Goal: Transaction & Acquisition: Download file/media

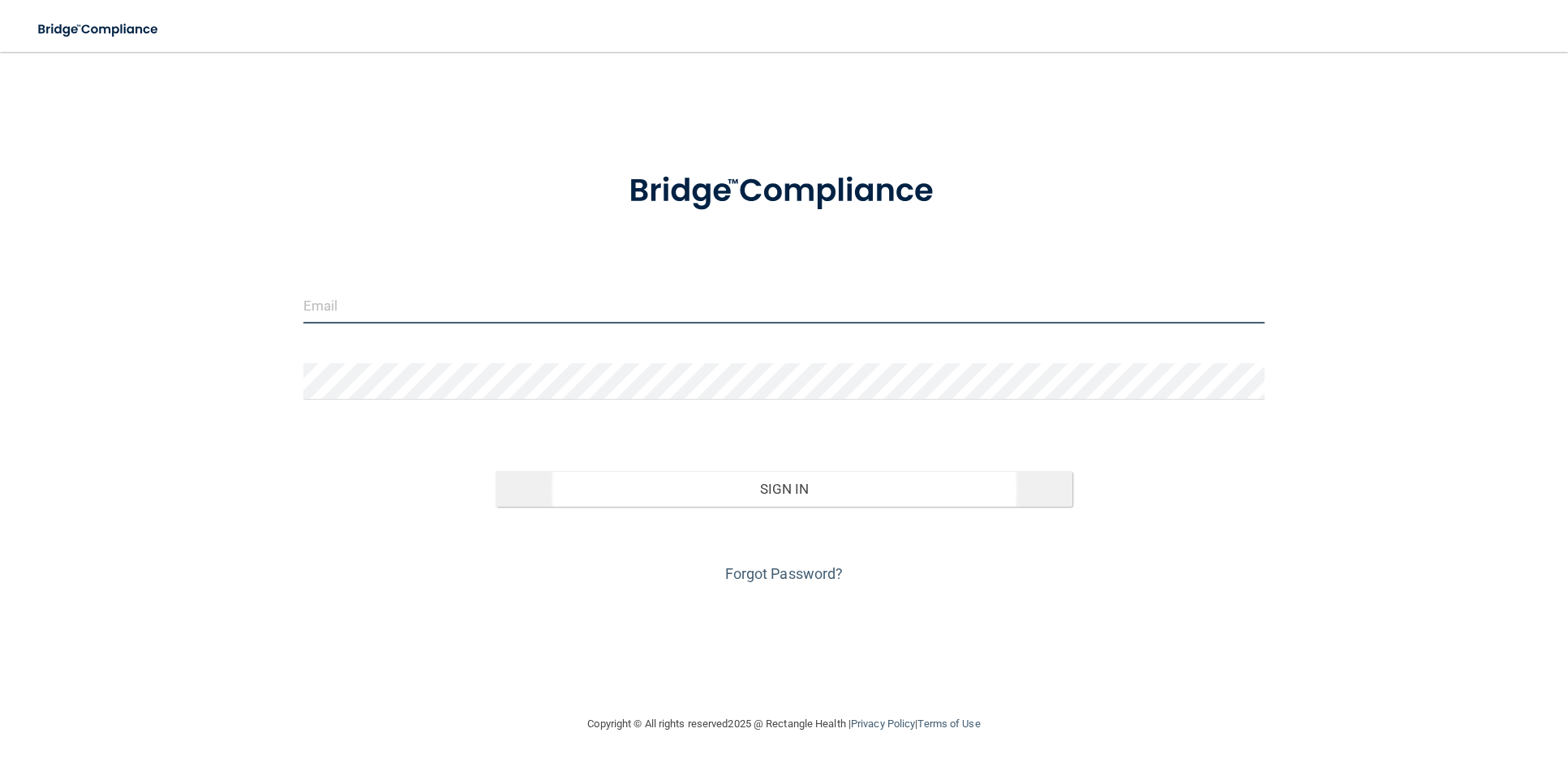
type input "[EMAIL_ADDRESS][DOMAIN_NAME]"
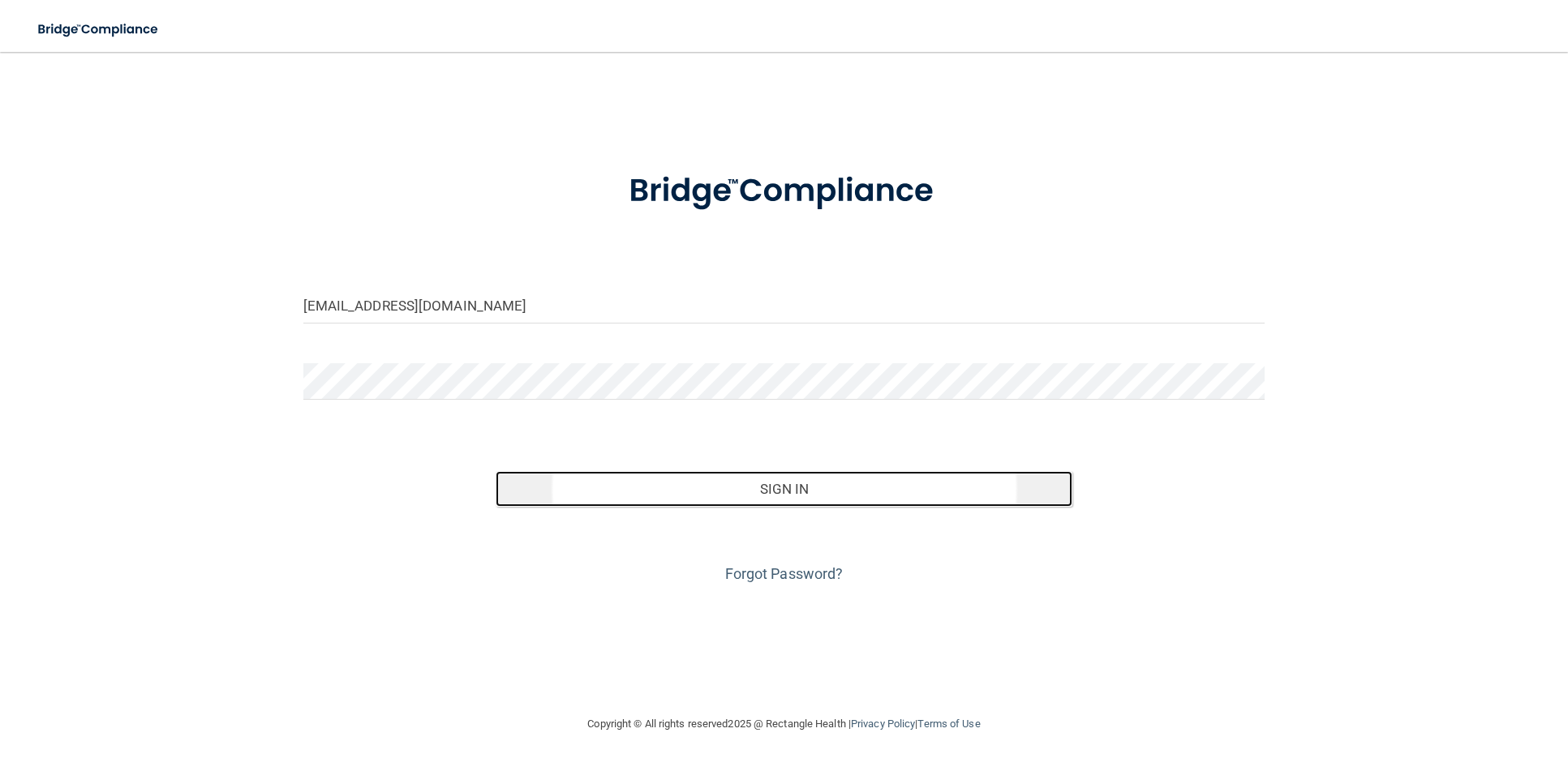
click at [797, 496] on button "Sign In" at bounding box center [784, 489] width 578 height 36
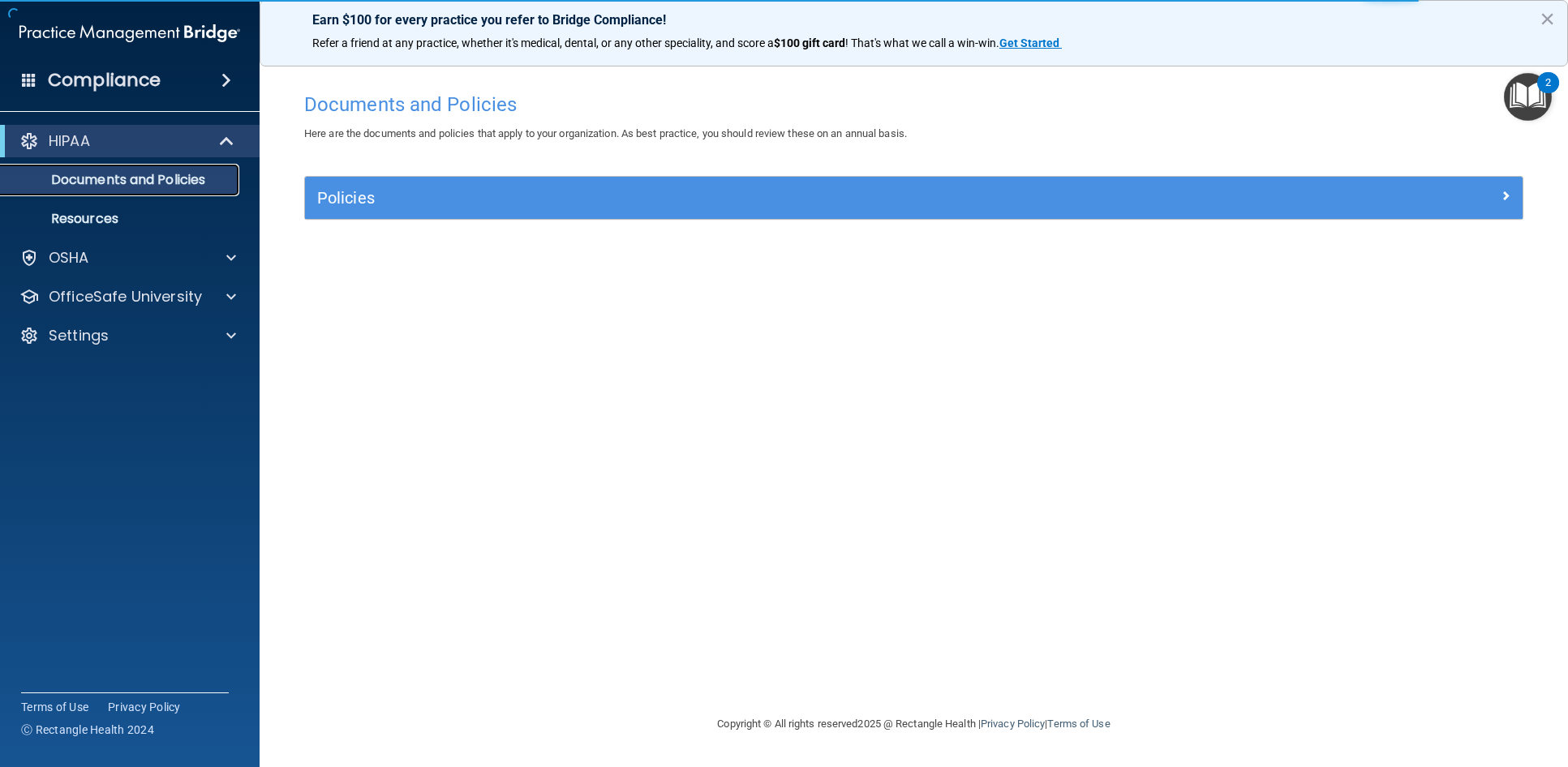
click at [142, 186] on p "Documents and Policies" at bounding box center [121, 180] width 221 height 16
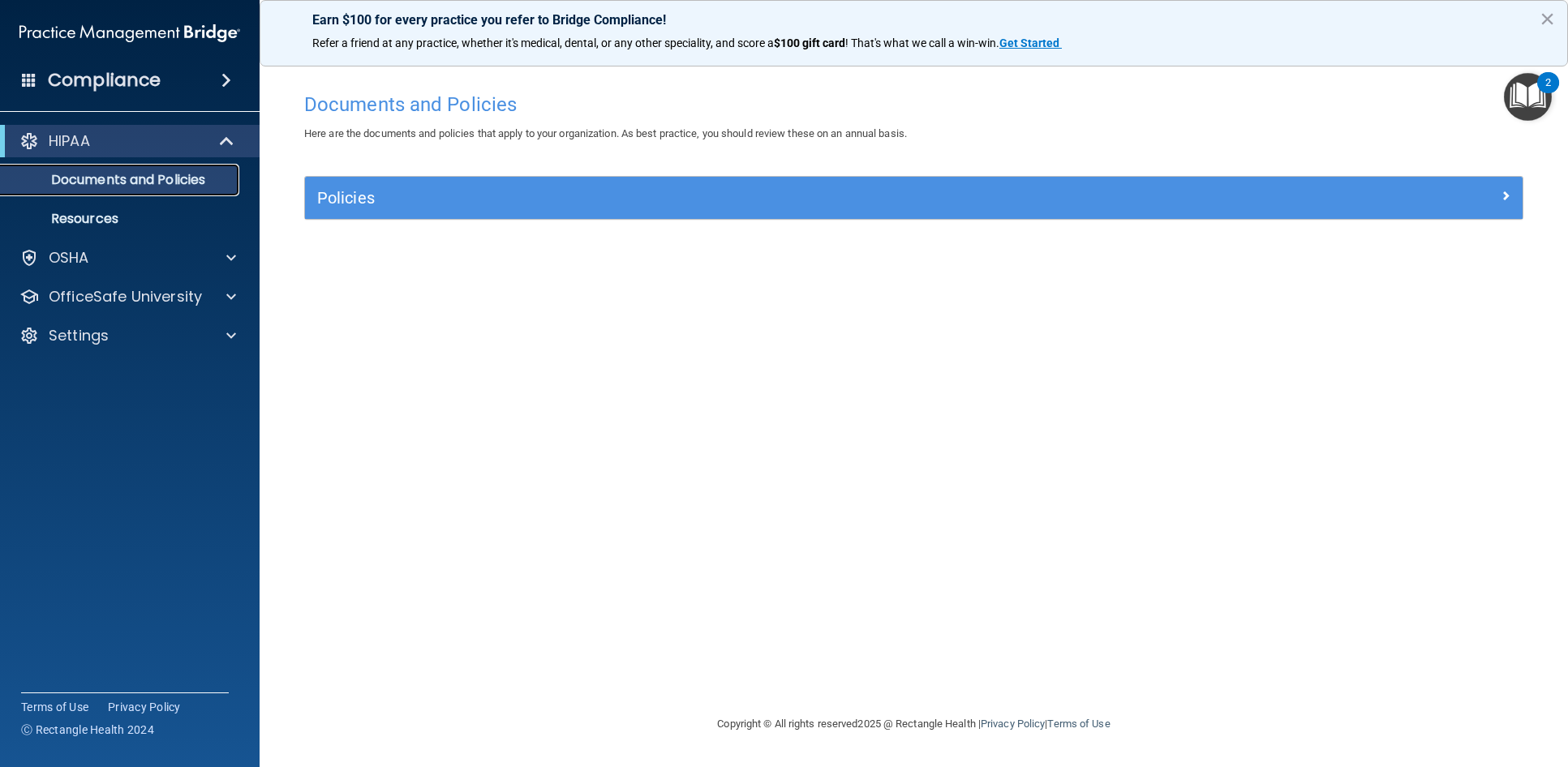
click at [149, 185] on p "Documents and Policies" at bounding box center [121, 180] width 221 height 16
click at [124, 217] on p "Resources" at bounding box center [121, 218] width 221 height 16
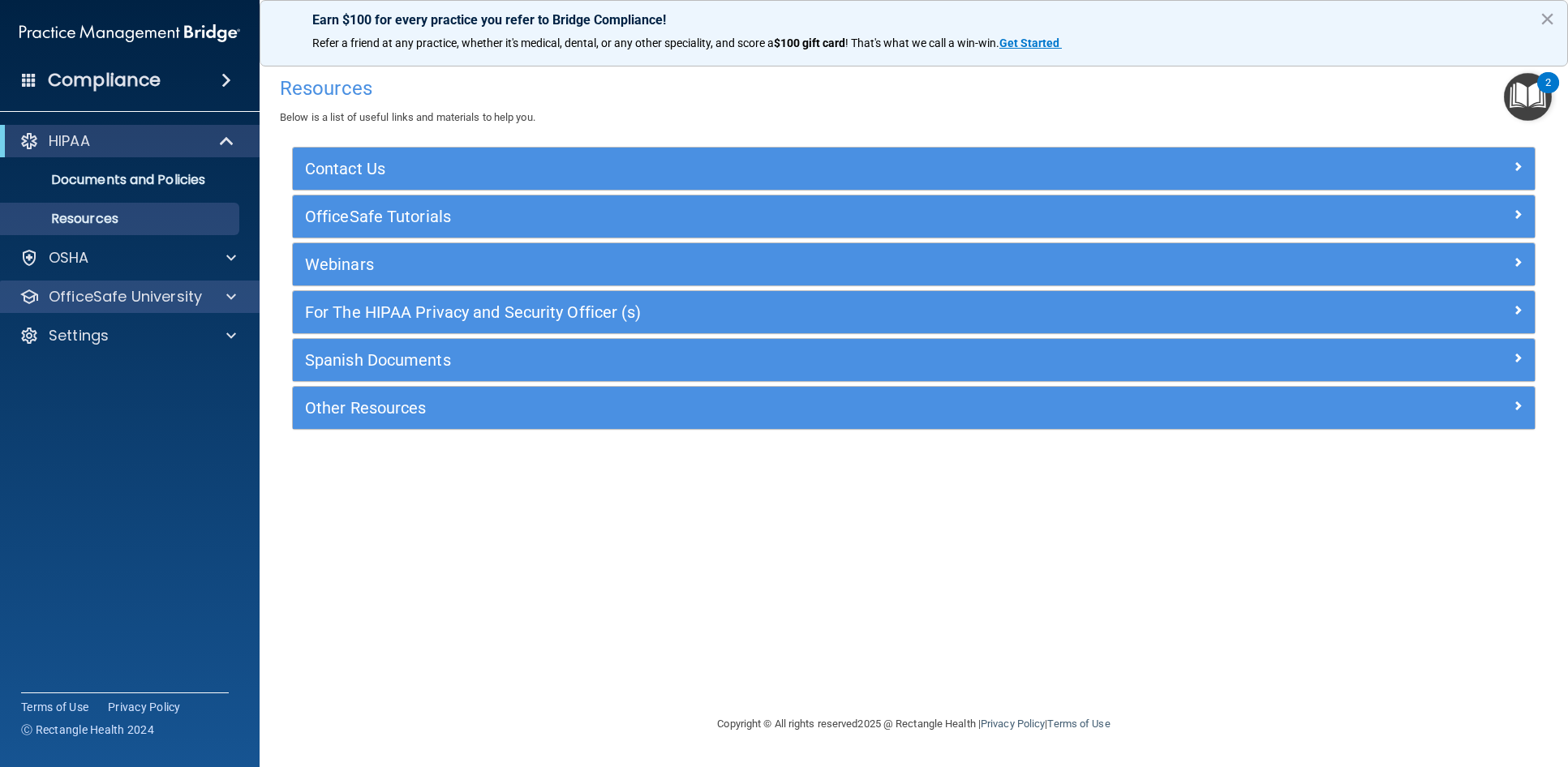
click at [199, 311] on div "OfficeSafe University" at bounding box center [130, 296] width 261 height 32
click at [224, 295] on div at bounding box center [228, 297] width 40 height 20
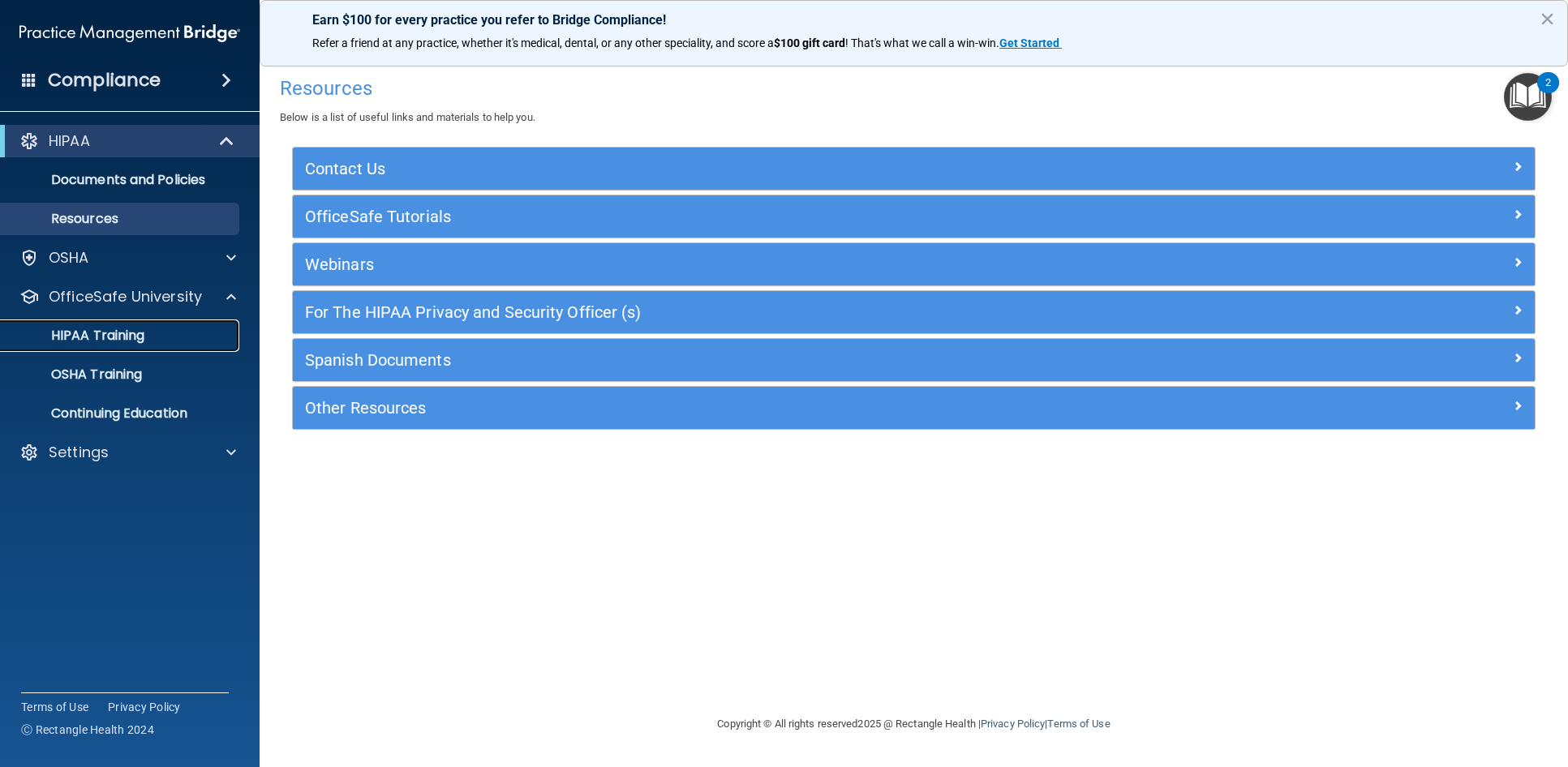
click at [143, 336] on p "HIPAA Training" at bounding box center [77, 336] width 133 height 16
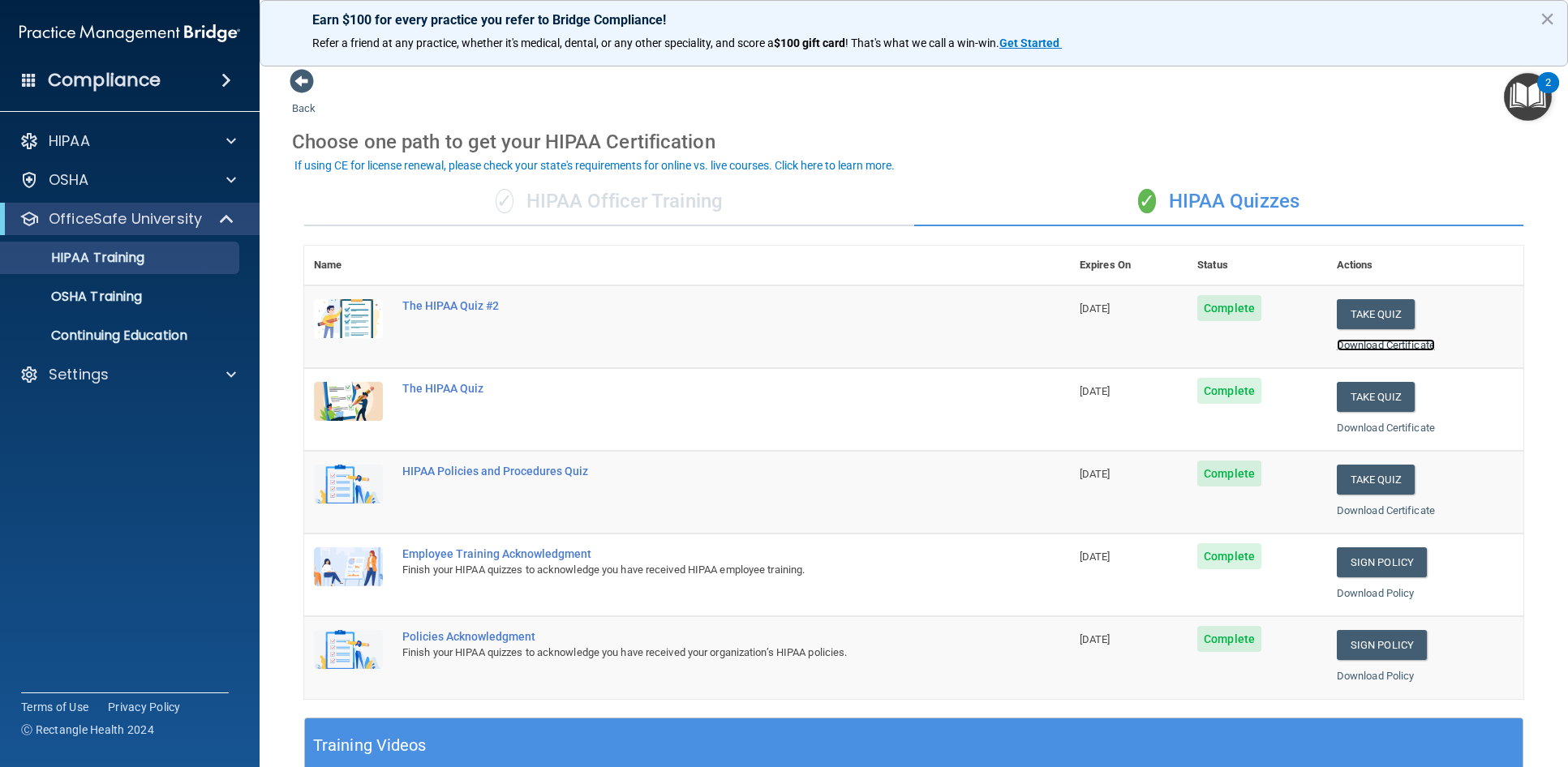
click at [1376, 345] on link "Download Certificate" at bounding box center [1386, 345] width 99 height 13
click at [1375, 347] on link "Download Certificate" at bounding box center [1386, 345] width 99 height 13
click at [1353, 430] on link "Download Certificate" at bounding box center [1386, 428] width 99 height 13
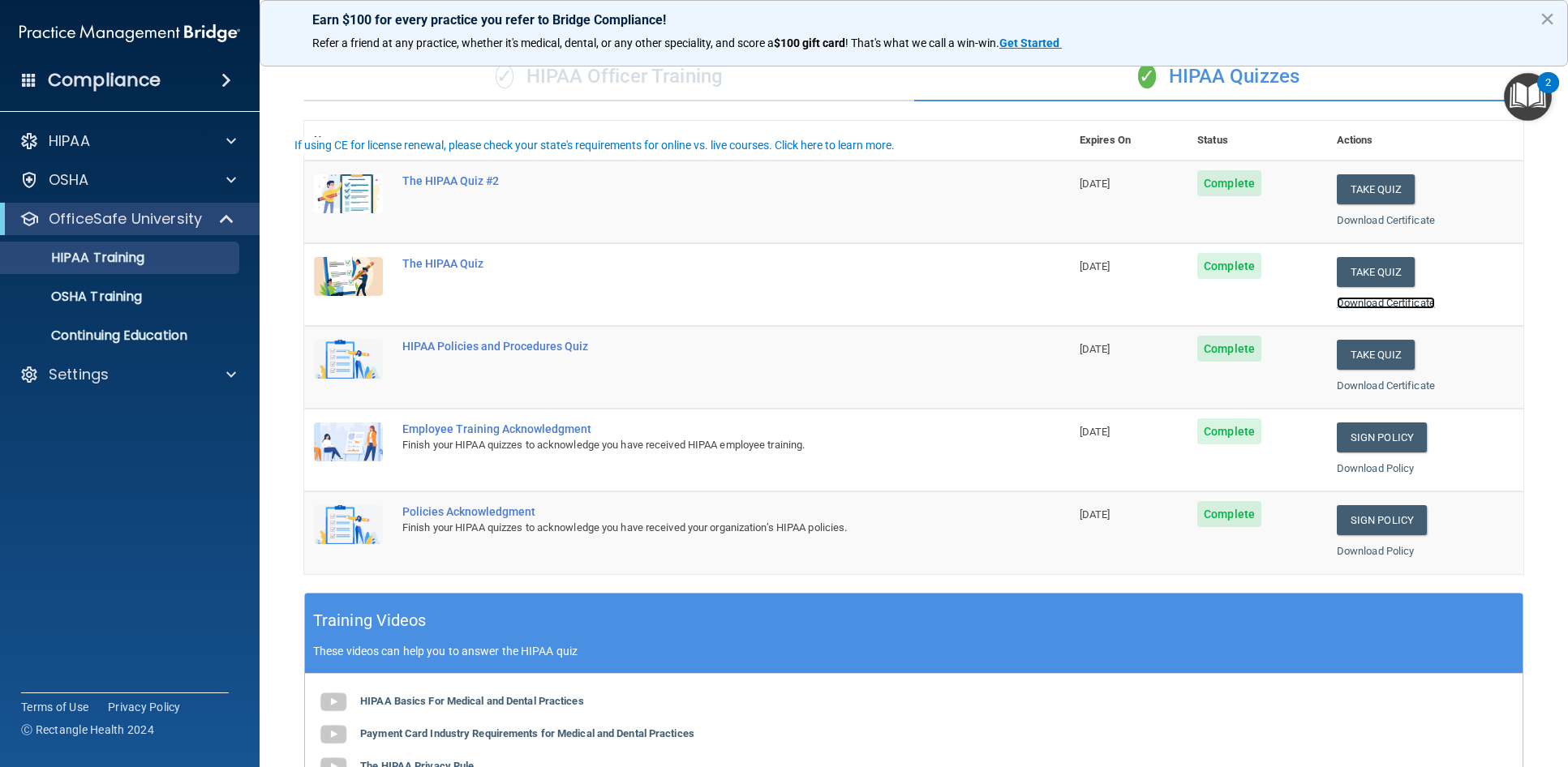
scroll to position [162, 0]
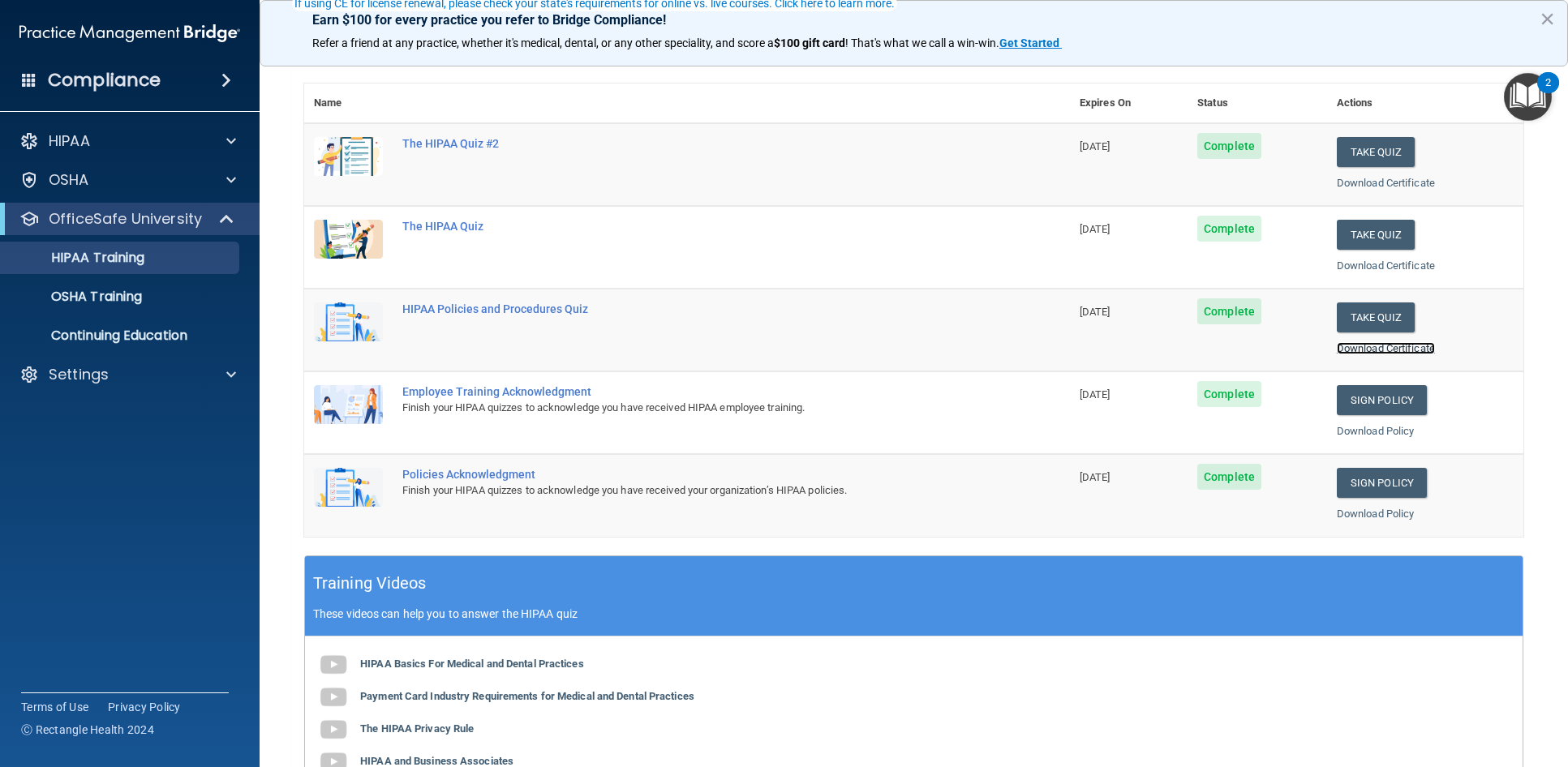
click at [1355, 346] on link "Download Certificate" at bounding box center [1386, 348] width 99 height 13
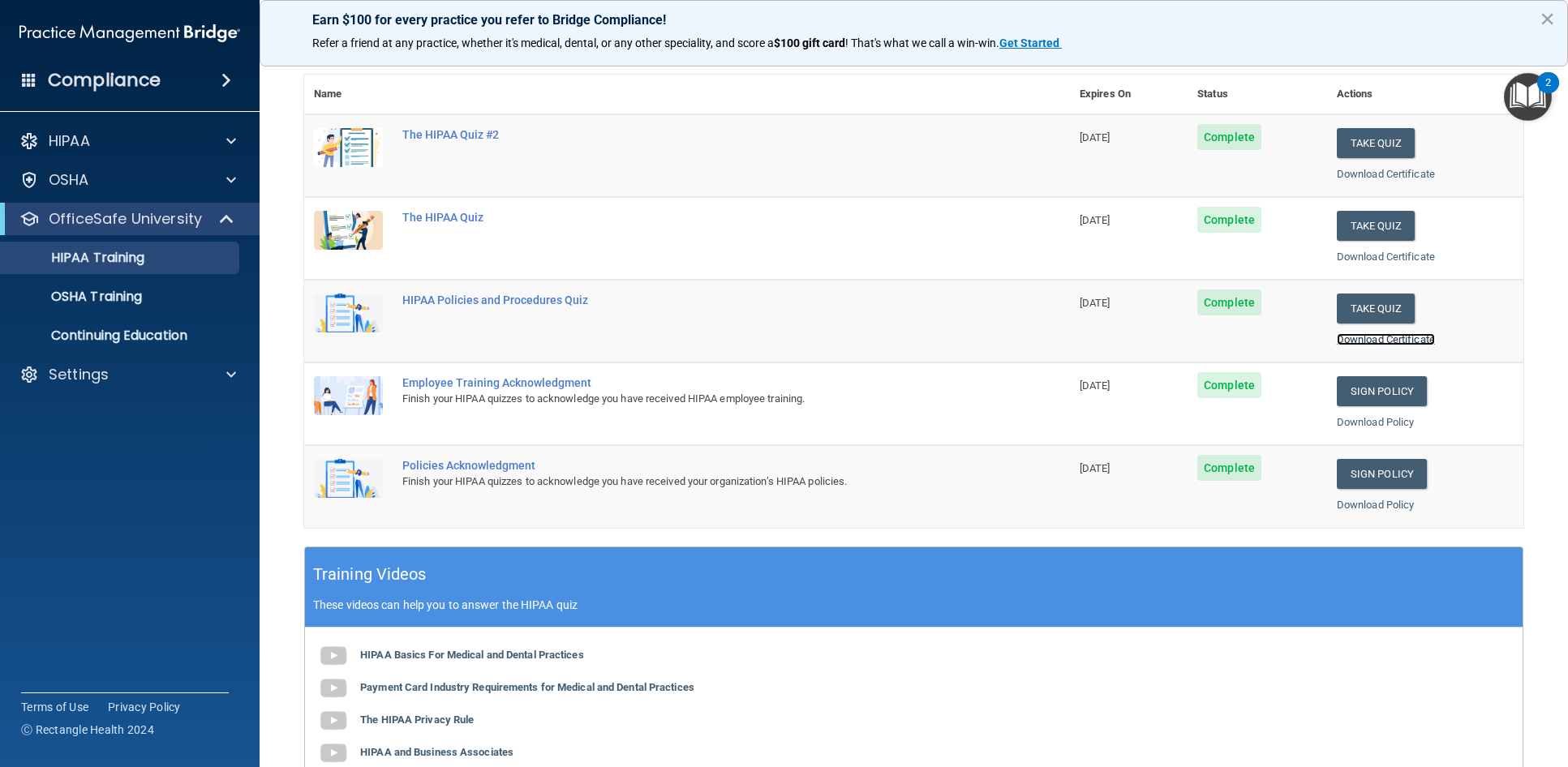
scroll to position [0, 0]
